Goal: Task Accomplishment & Management: Manage account settings

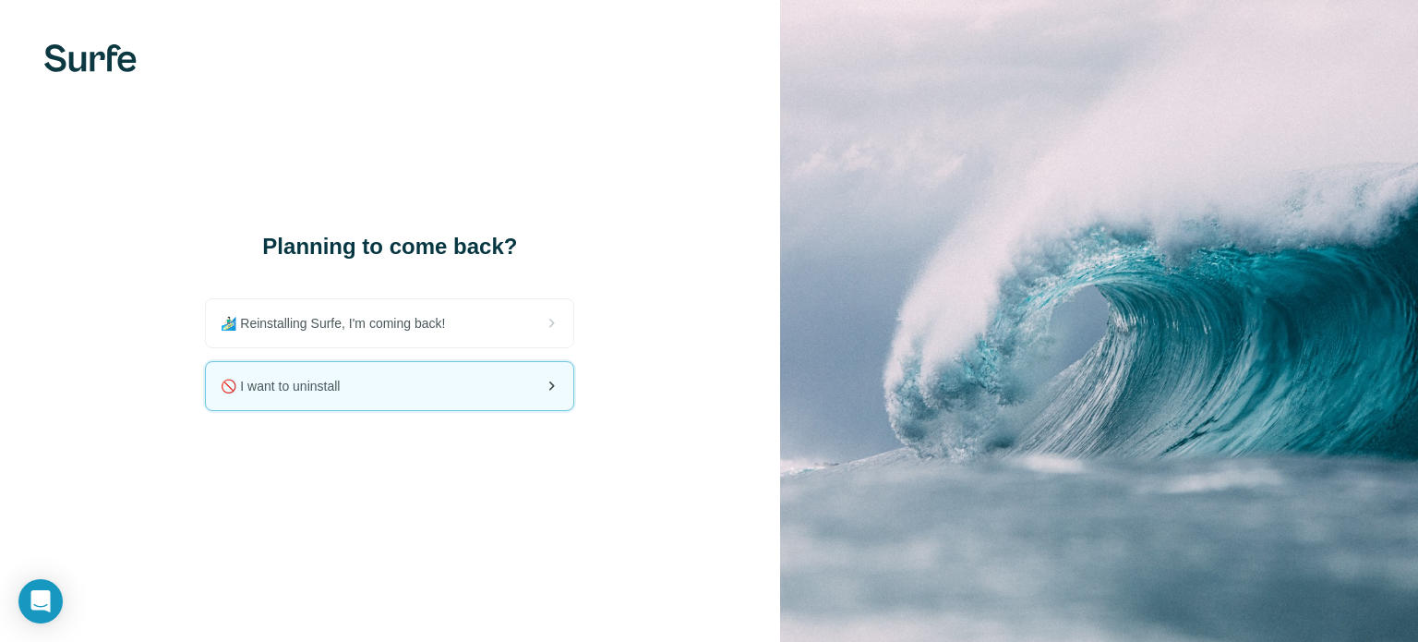
click at [427, 391] on div "🚫 I want to uninstall" at bounding box center [390, 386] width 368 height 48
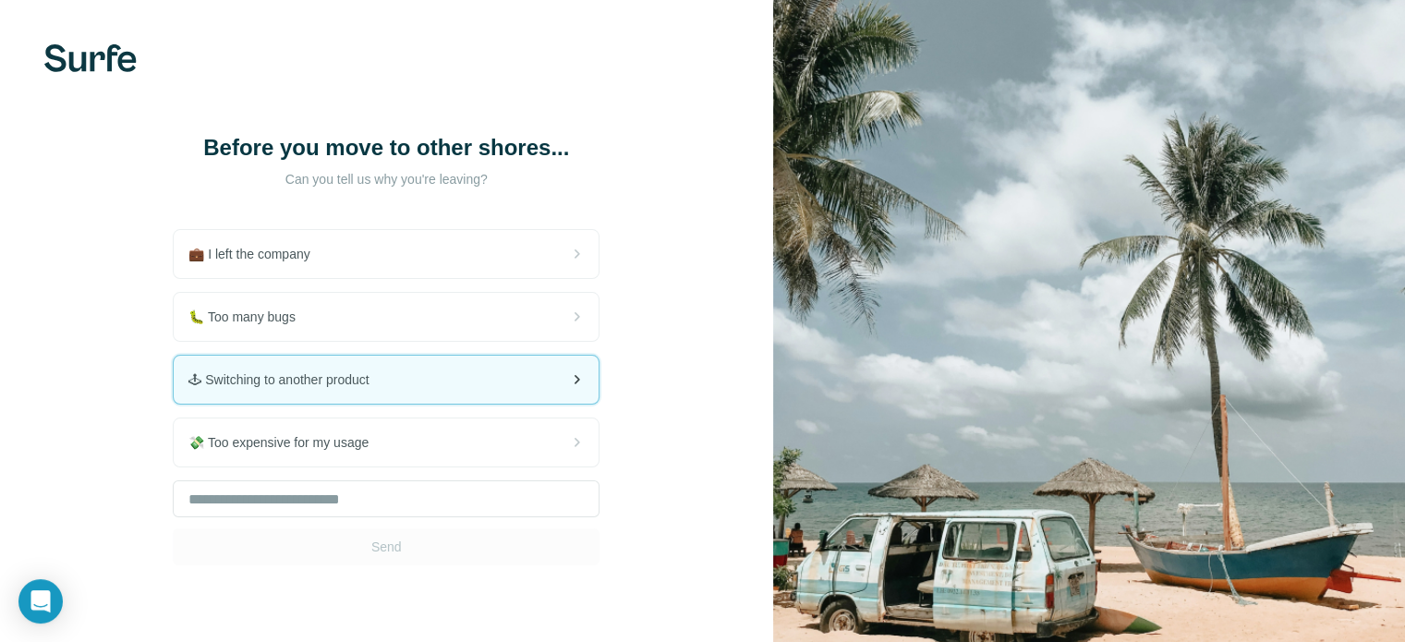
click at [432, 390] on div "🕹 Switching to another product" at bounding box center [386, 380] width 425 height 48
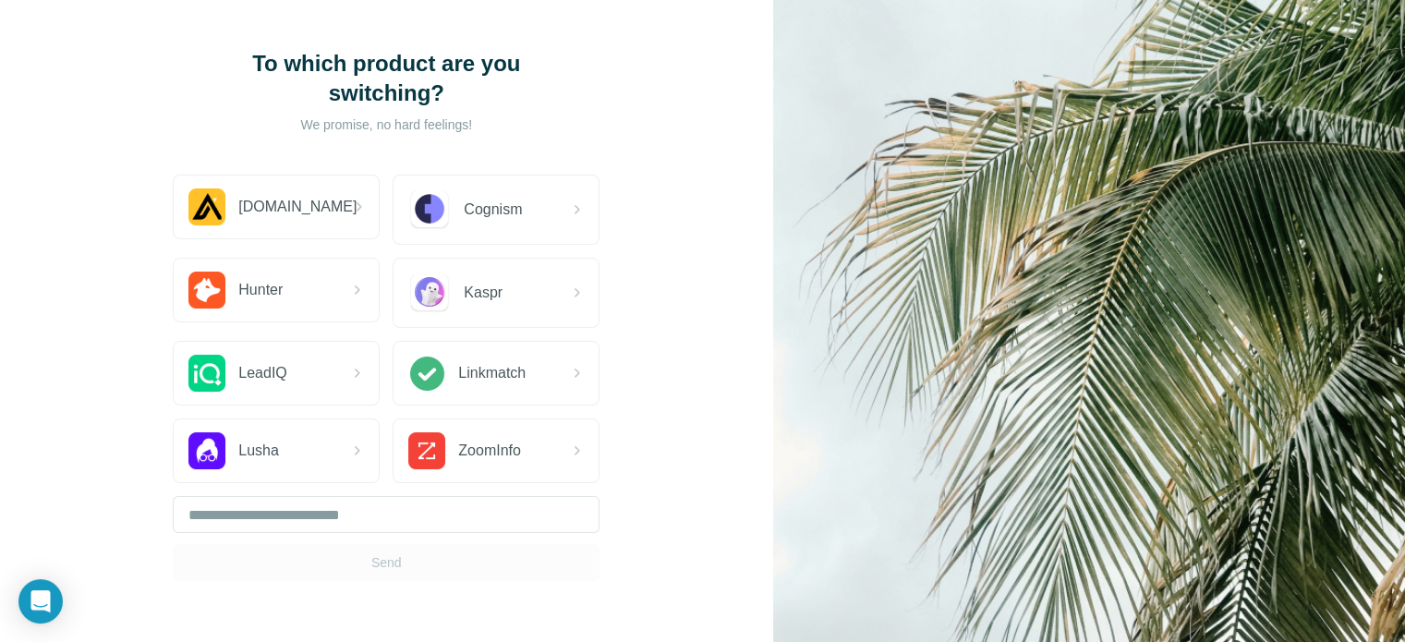
scroll to position [154, 0]
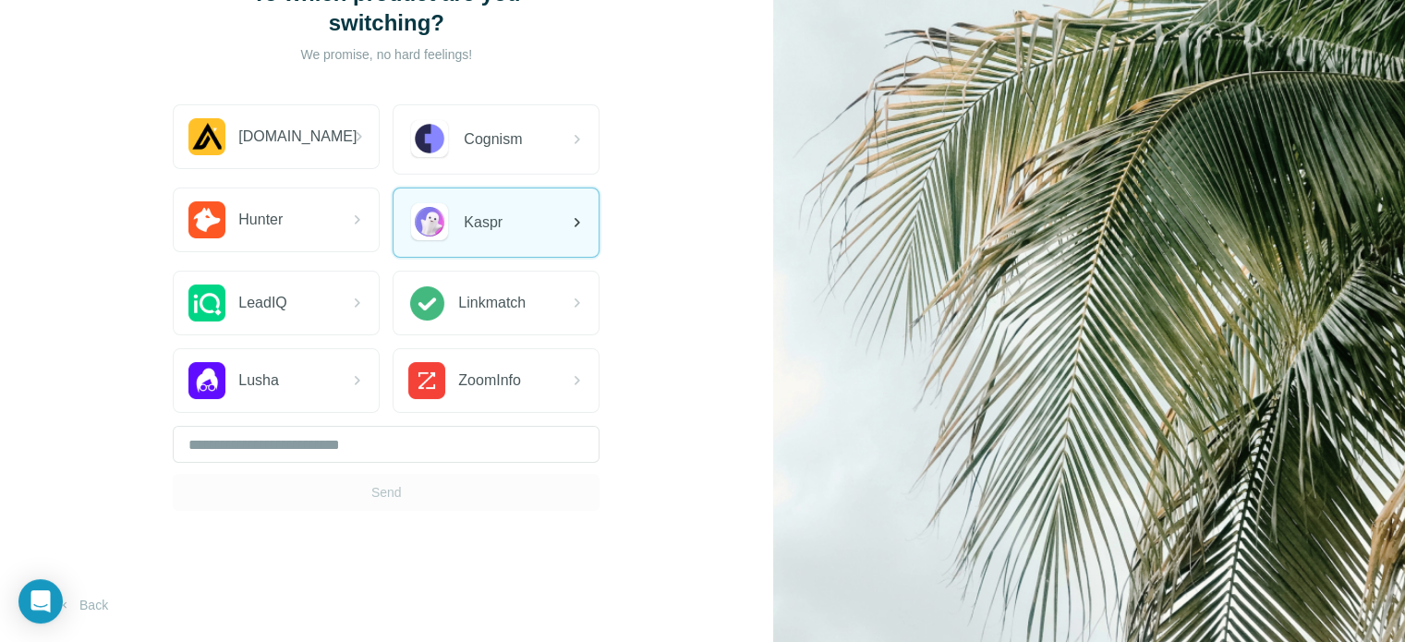
click at [525, 218] on div "Kaspr" at bounding box center [495, 222] width 205 height 68
